Goal: Check status: Check status

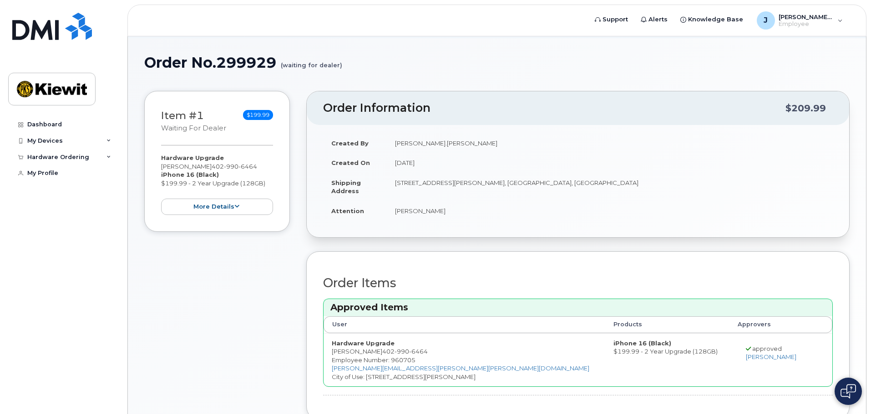
scroll to position [110, 0]
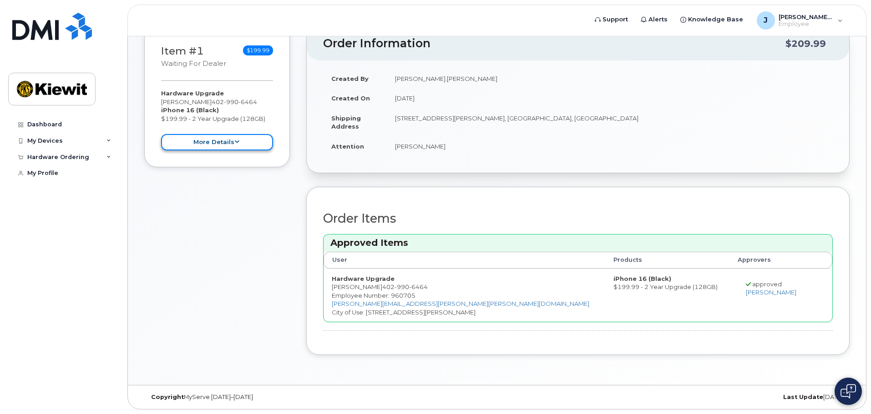
click at [201, 147] on button "more details" at bounding box center [217, 142] width 112 height 17
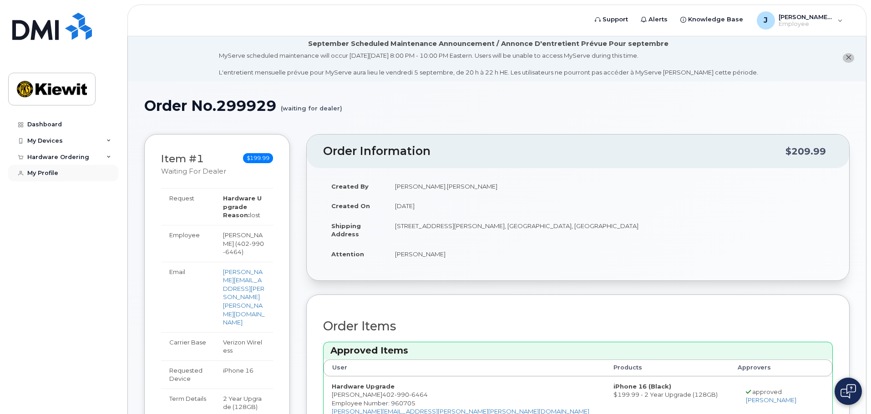
scroll to position [0, 0]
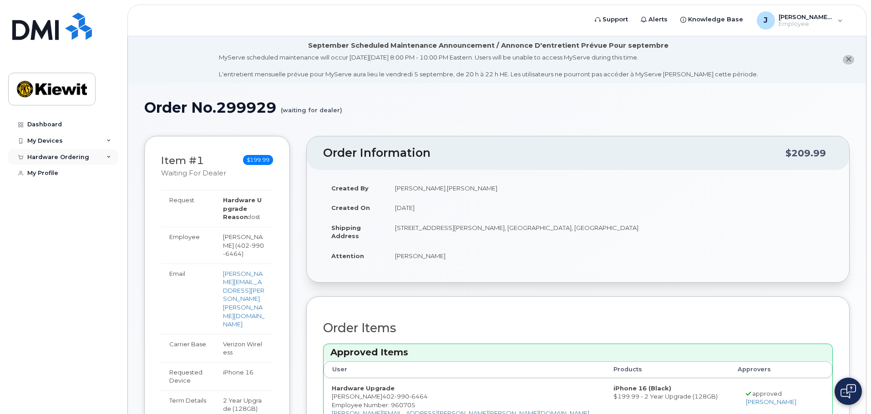
click at [60, 156] on div "Hardware Ordering" at bounding box center [58, 157] width 62 height 7
click at [51, 173] on div "My Orders" at bounding box center [47, 174] width 33 height 8
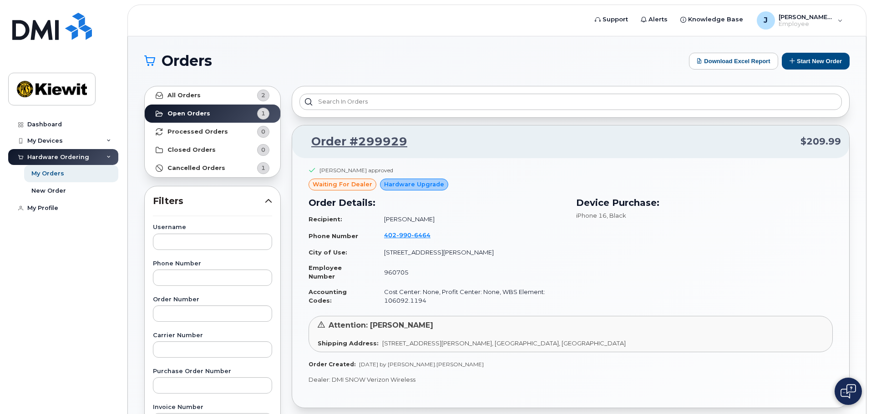
click at [336, 186] on span "waiting for dealer" at bounding box center [343, 184] width 60 height 9
click at [842, 385] on img at bounding box center [847, 391] width 15 height 15
